Goal: Information Seeking & Learning: Learn about a topic

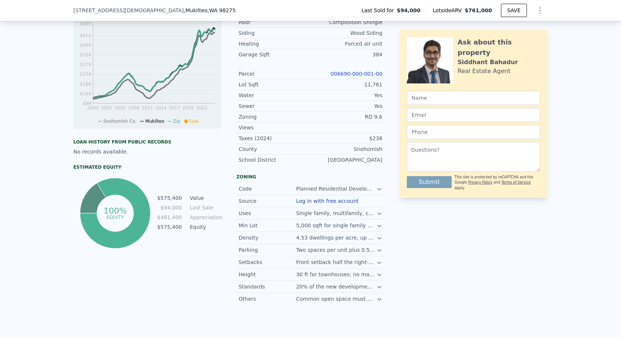
scroll to position [220, 0]
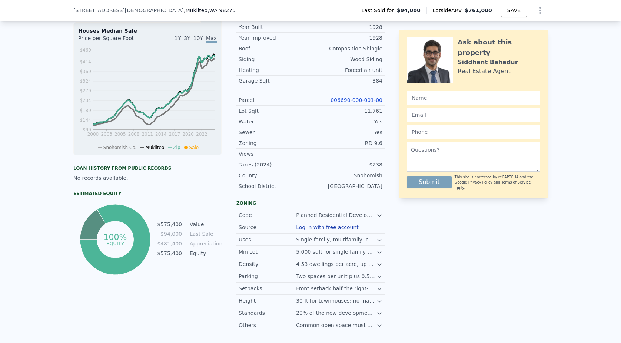
type input "$ 760,000"
type input "$ 602,484"
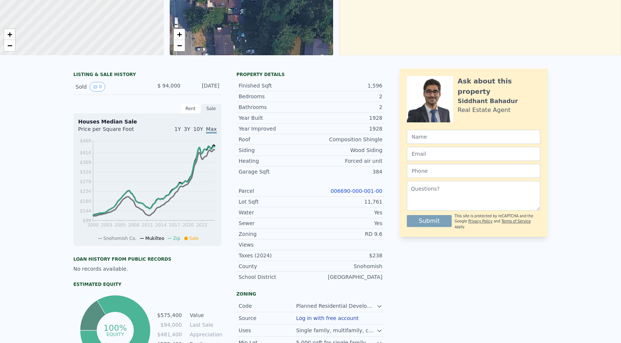
scroll to position [0, 0]
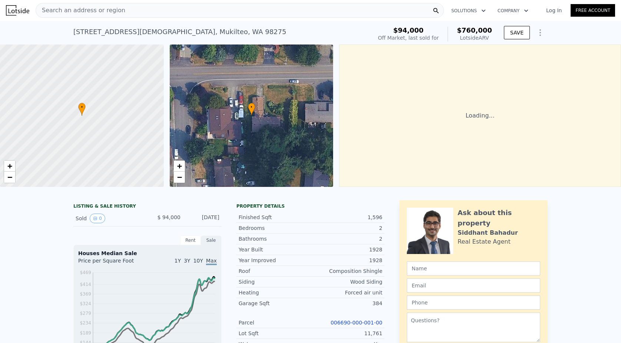
click at [178, 14] on div "Search an address or region" at bounding box center [240, 10] width 408 height 15
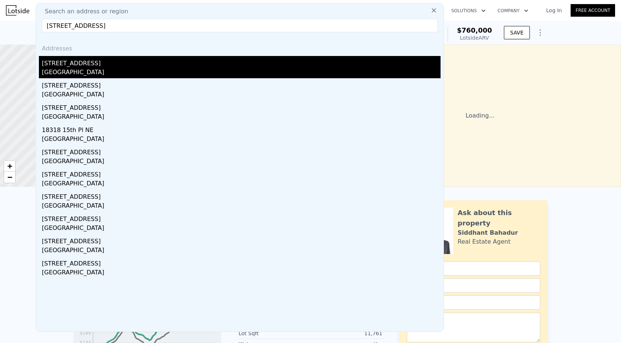
type input "[STREET_ADDRESS]"
click at [112, 75] on div "[GEOGRAPHIC_DATA]" at bounding box center [241, 73] width 399 height 10
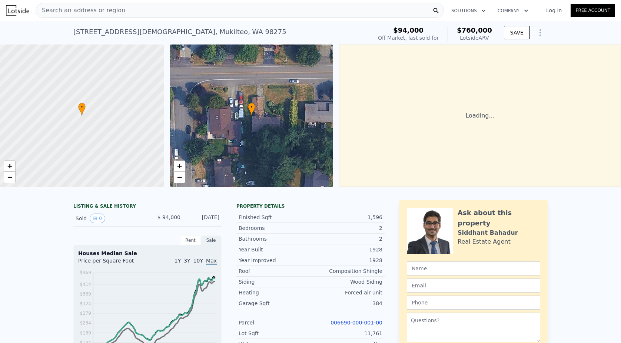
type input "2"
type input "3"
type input "1"
type input "2"
type input "800"
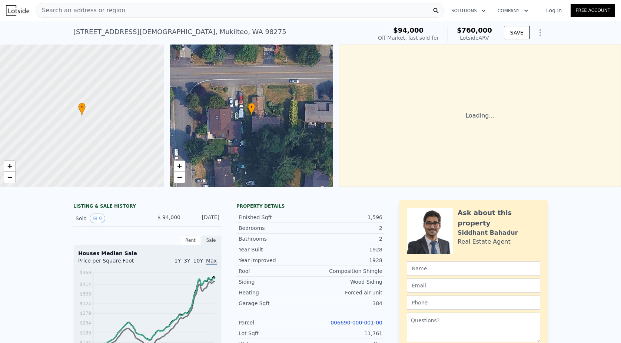
type input "1440"
type input "6000"
type input "9702"
type input "$ 640,000"
type input "$ 108,639"
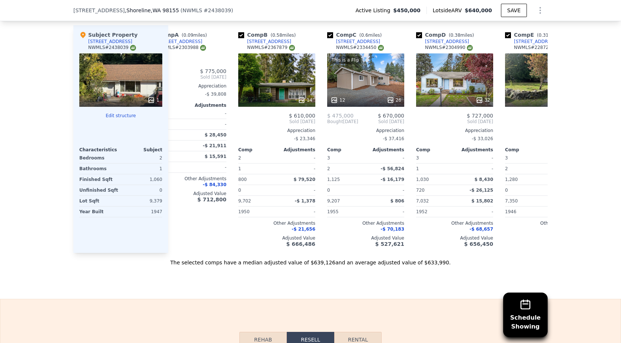
scroll to position [821, 0]
